Goal: Task Accomplishment & Management: Use online tool/utility

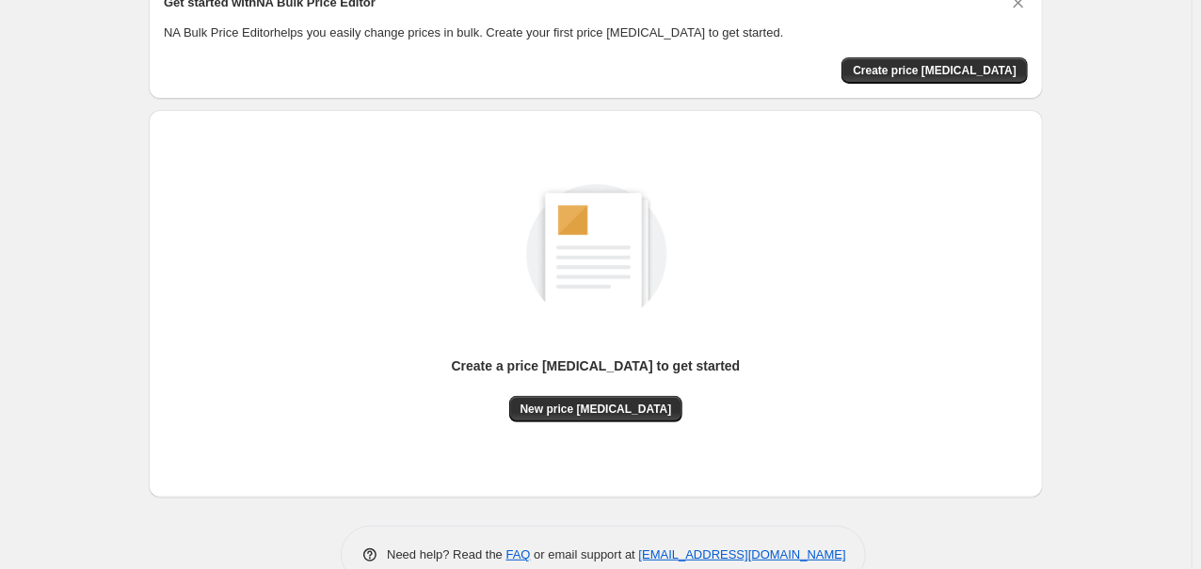
scroll to position [135, 0]
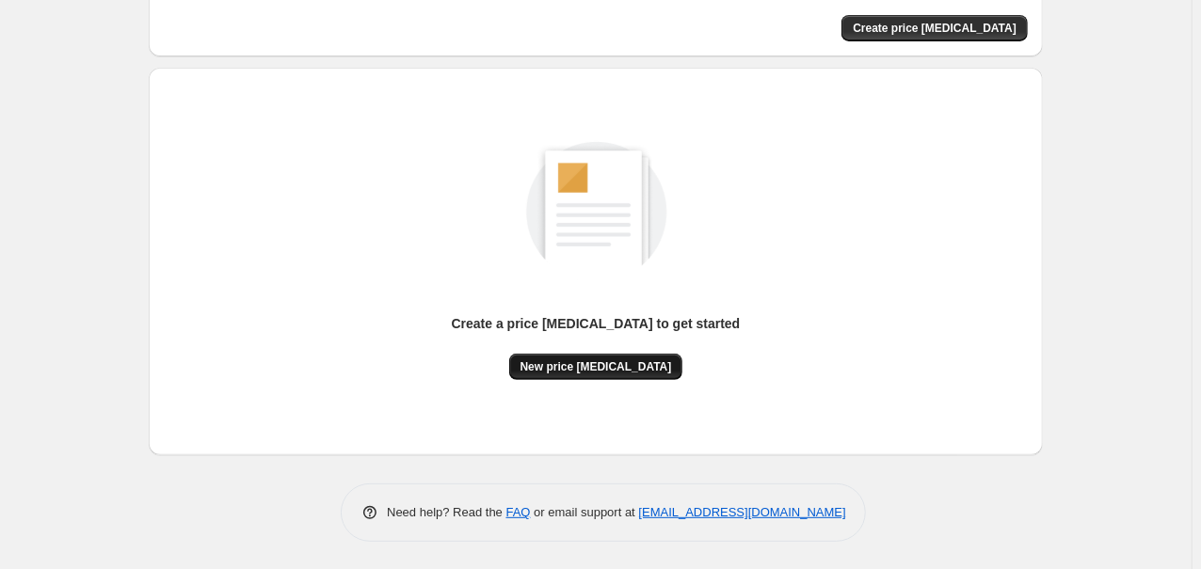
click at [611, 367] on span "New price [MEDICAL_DATA]" at bounding box center [595, 366] width 151 height 15
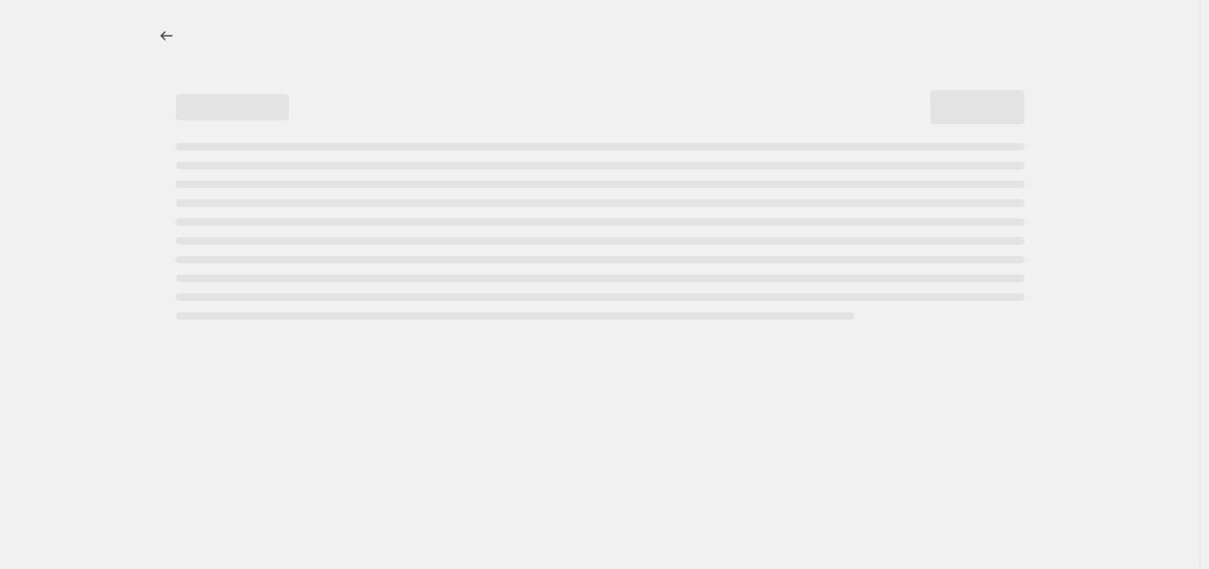
select select "percentage"
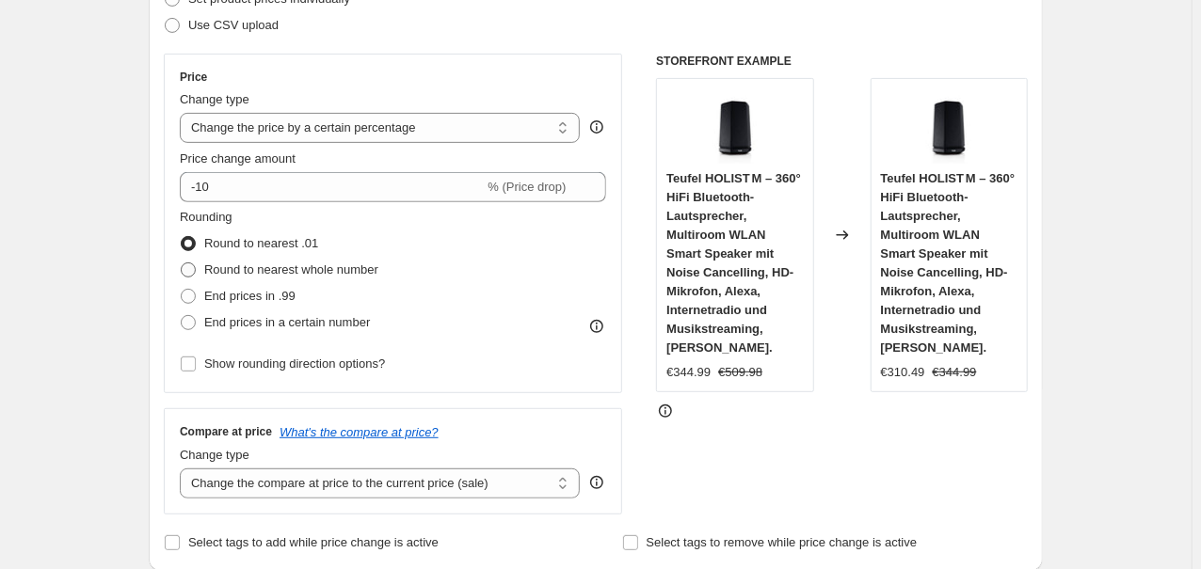
scroll to position [302, 0]
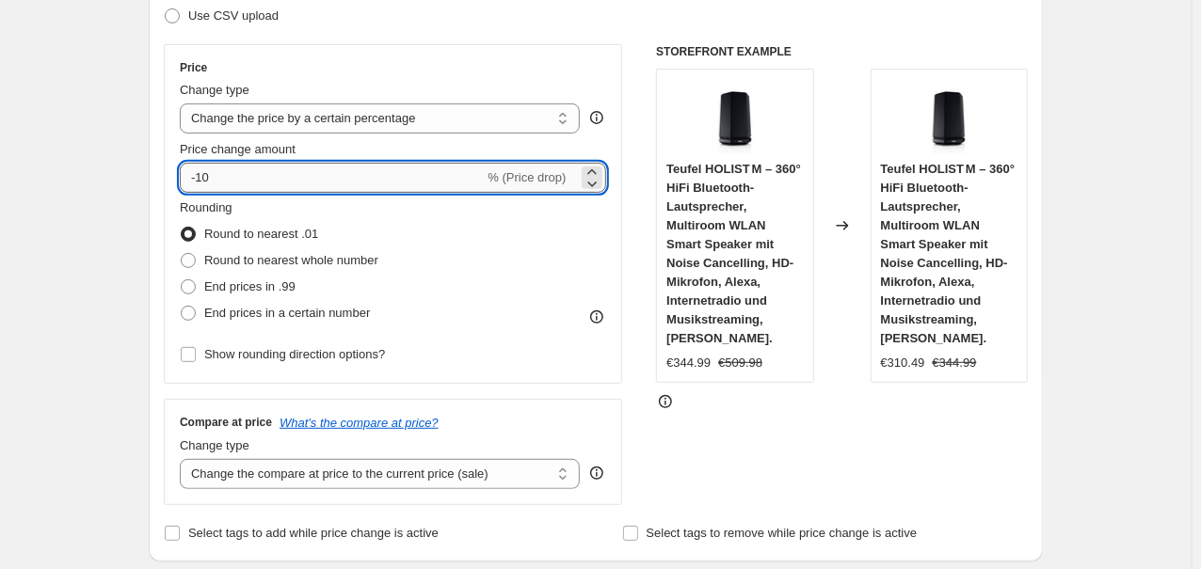
click at [288, 168] on input "-10" at bounding box center [332, 178] width 304 height 30
type input "-1"
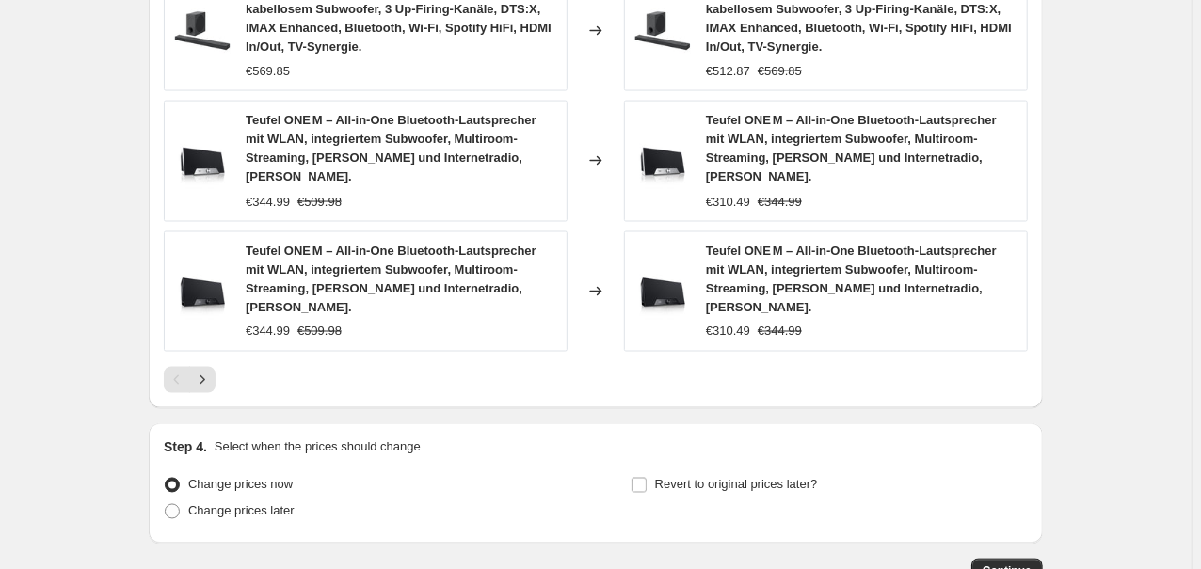
scroll to position [1411, 0]
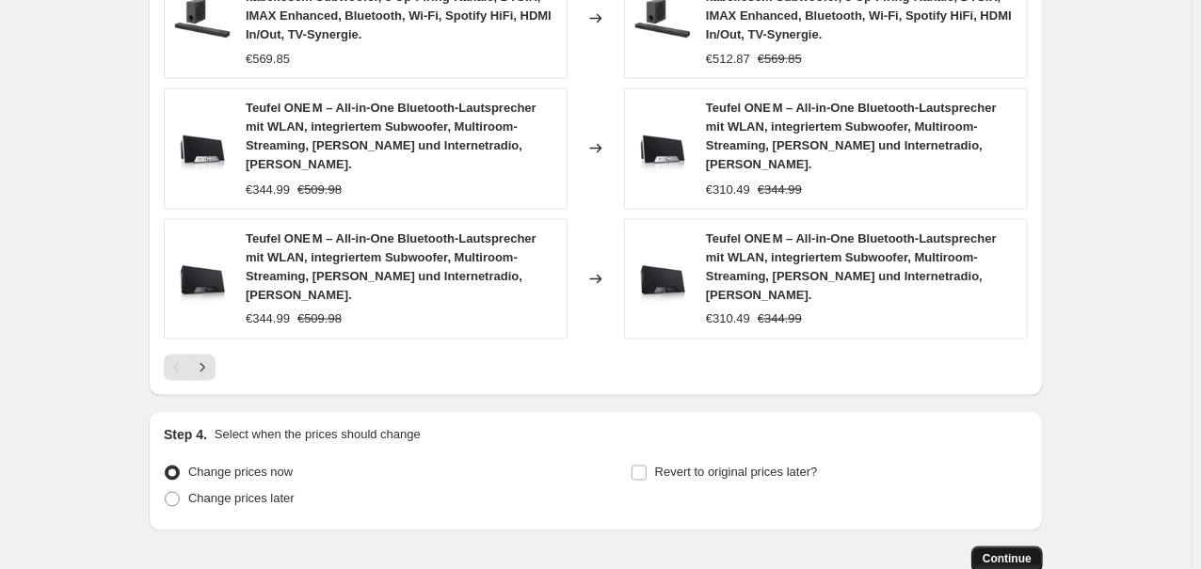
type input "-35"
click at [1006, 547] on button "Continue" at bounding box center [1007, 560] width 72 height 26
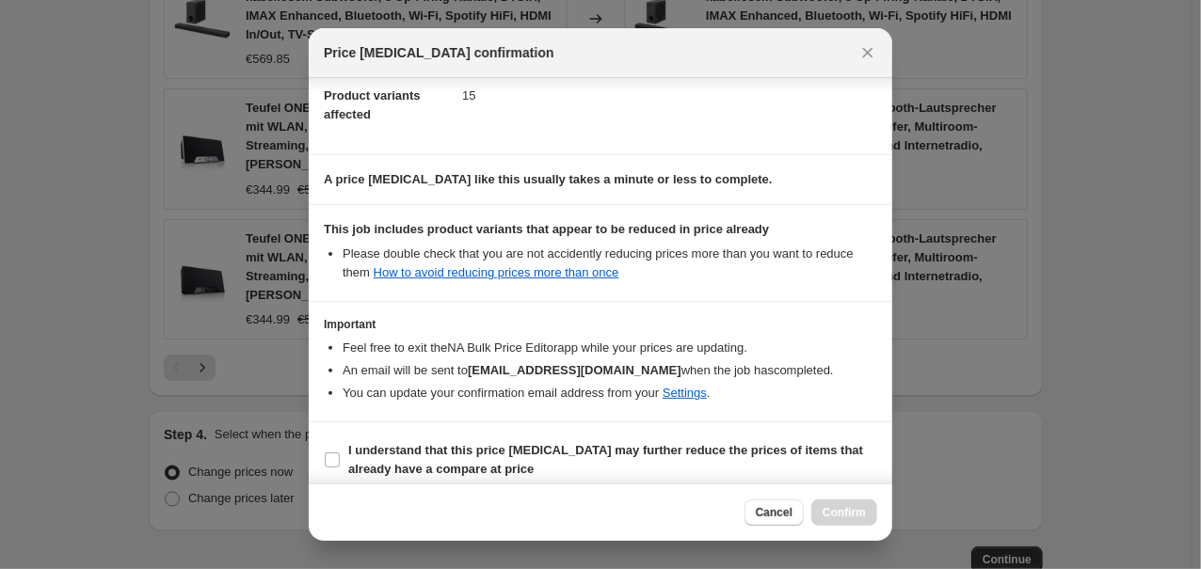
scroll to position [226, 0]
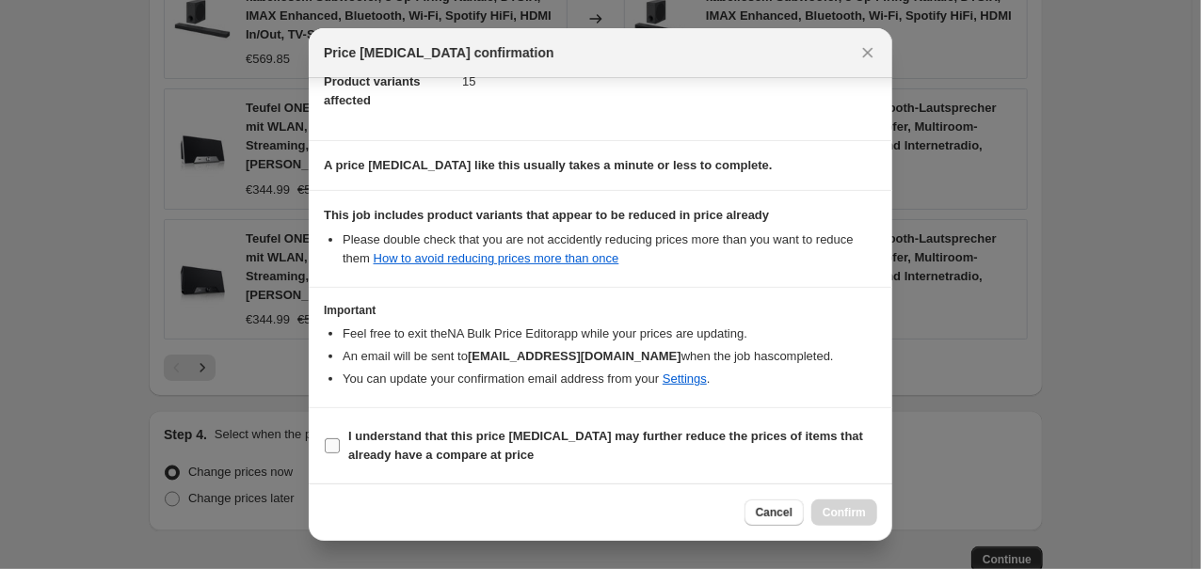
click at [433, 449] on span "I understand that this price change job may further reduce the prices of items …" at bounding box center [612, 446] width 529 height 38
click at [340, 449] on input "I understand that this price change job may further reduce the prices of items …" at bounding box center [332, 445] width 15 height 15
checkbox input "true"
click at [847, 514] on span "Confirm" at bounding box center [843, 512] width 43 height 15
click at [846, 514] on div "Cancel Confirm" at bounding box center [810, 513] width 133 height 26
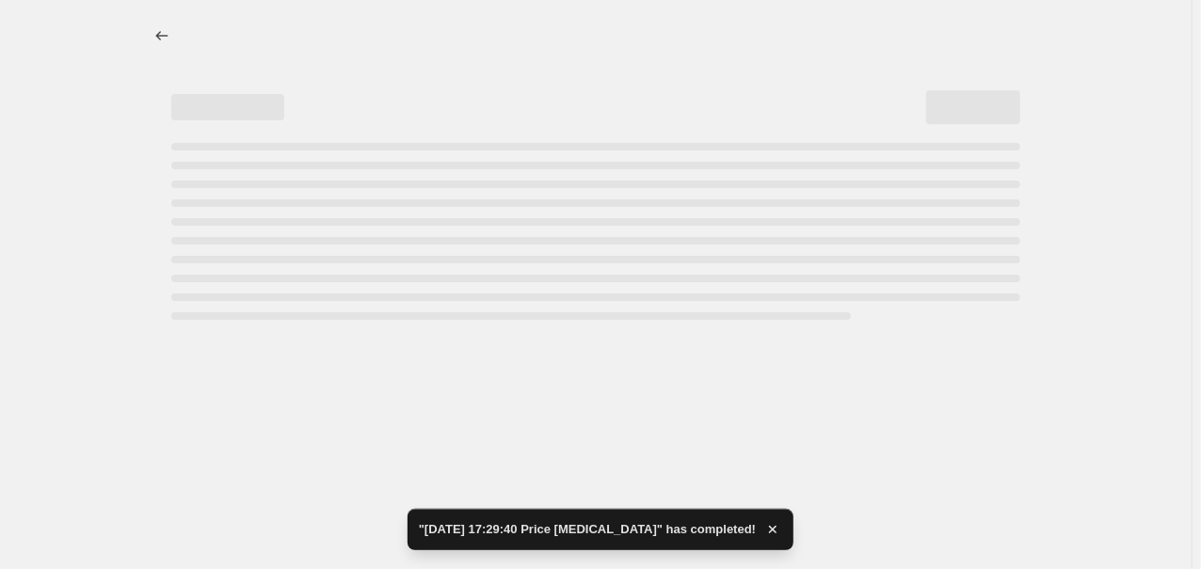
select select "percentage"
